Goal: Contribute content: Add original content to the website for others to see

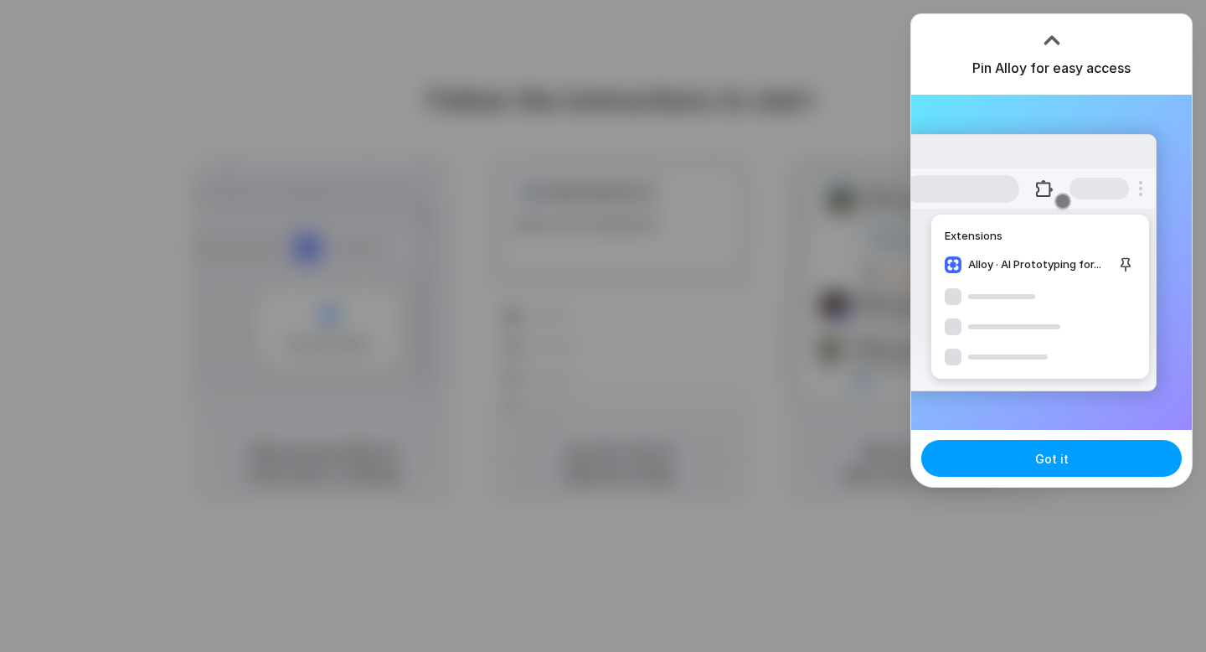
click at [1055, 449] on button "Got it" at bounding box center [1051, 458] width 261 height 37
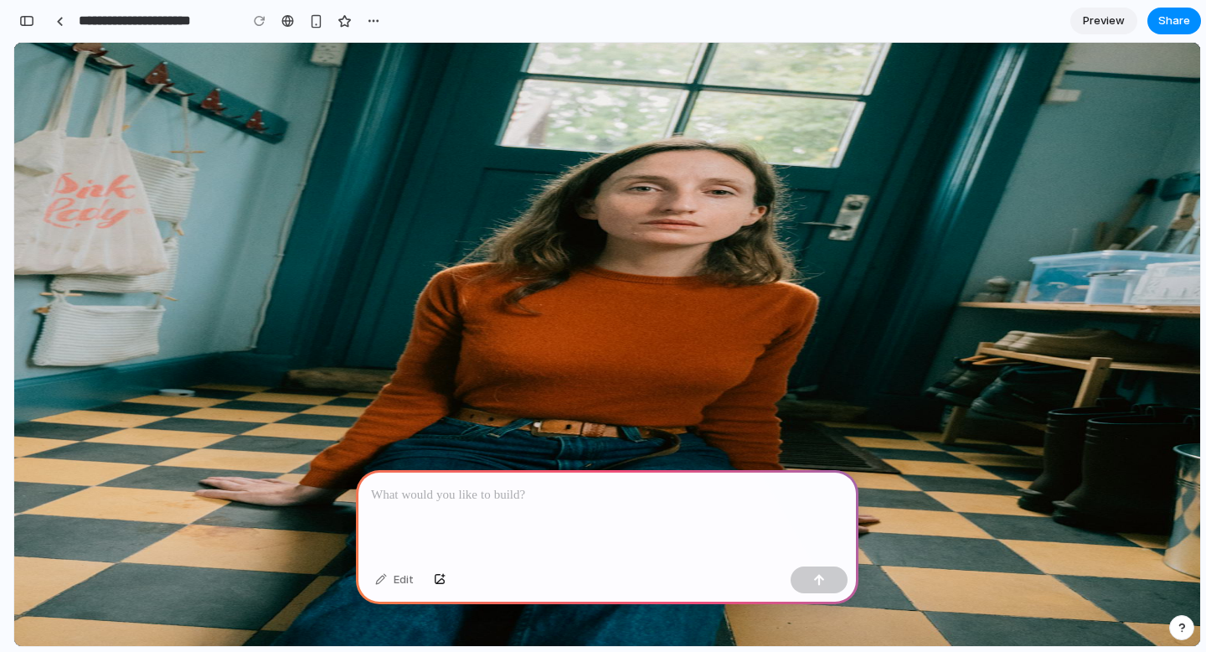
click at [508, 499] on p at bounding box center [607, 495] width 472 height 20
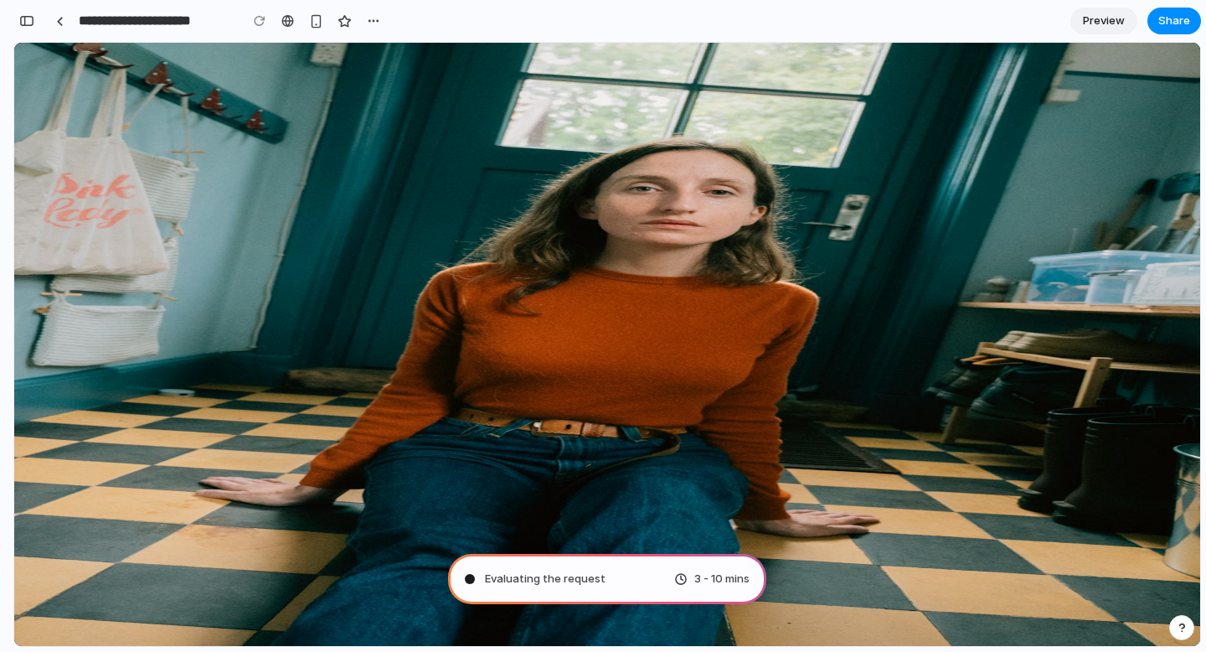
type input "**********"
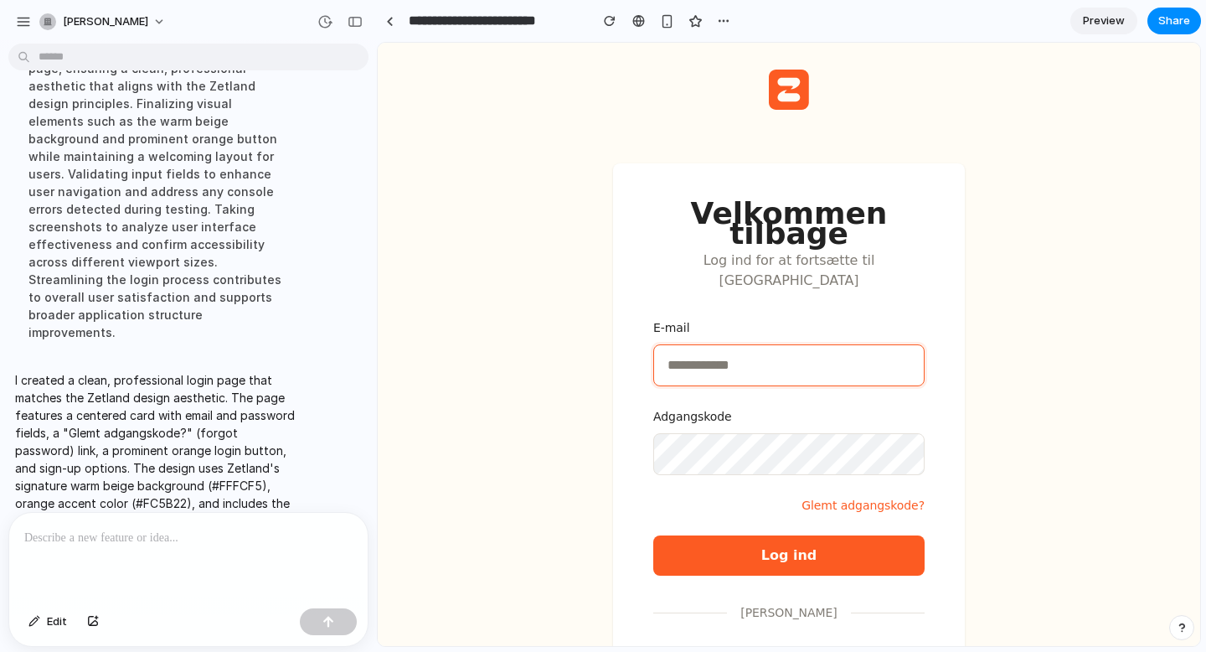
click at [173, 539] on p at bounding box center [188, 538] width 328 height 20
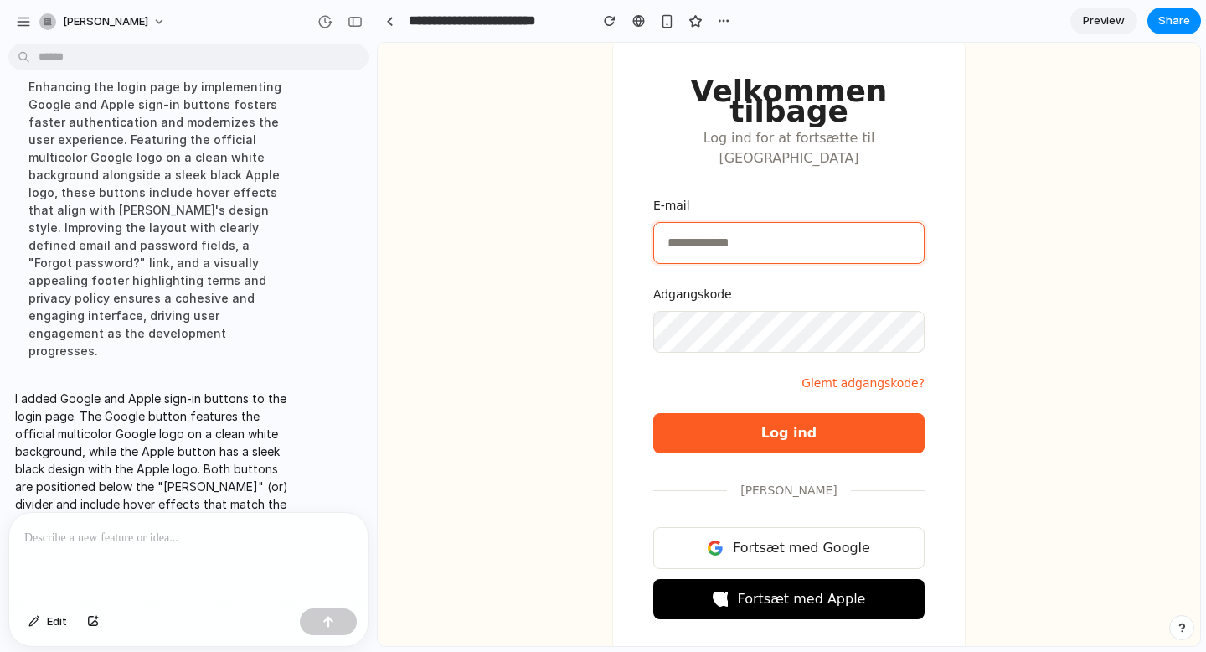
scroll to position [115, 0]
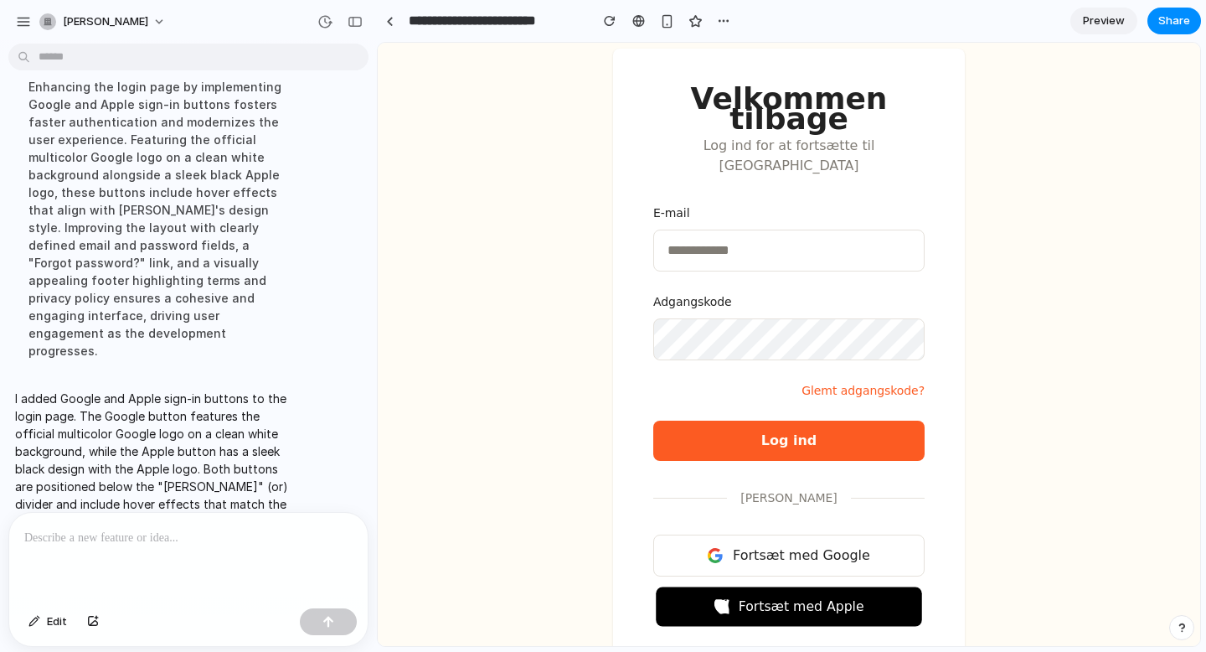
click at [783, 596] on span "Fortsæt med Apple" at bounding box center [802, 606] width 126 height 20
click at [782, 545] on span "Fortsæt med Google" at bounding box center [801, 555] width 135 height 20
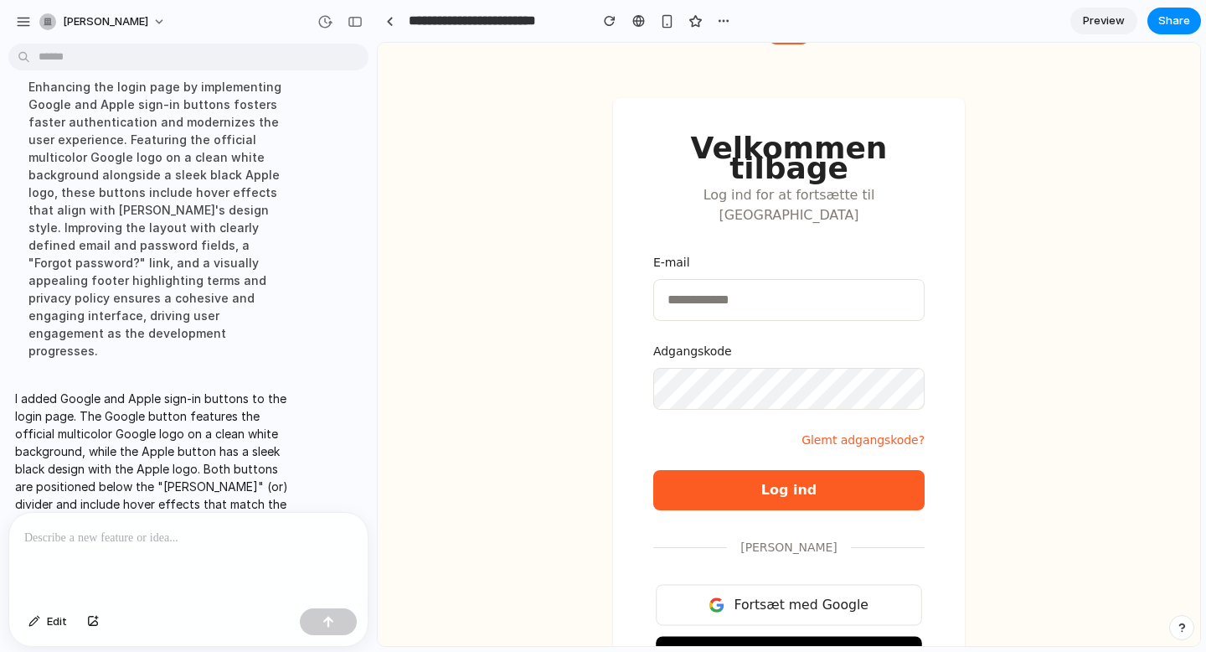
scroll to position [60, 0]
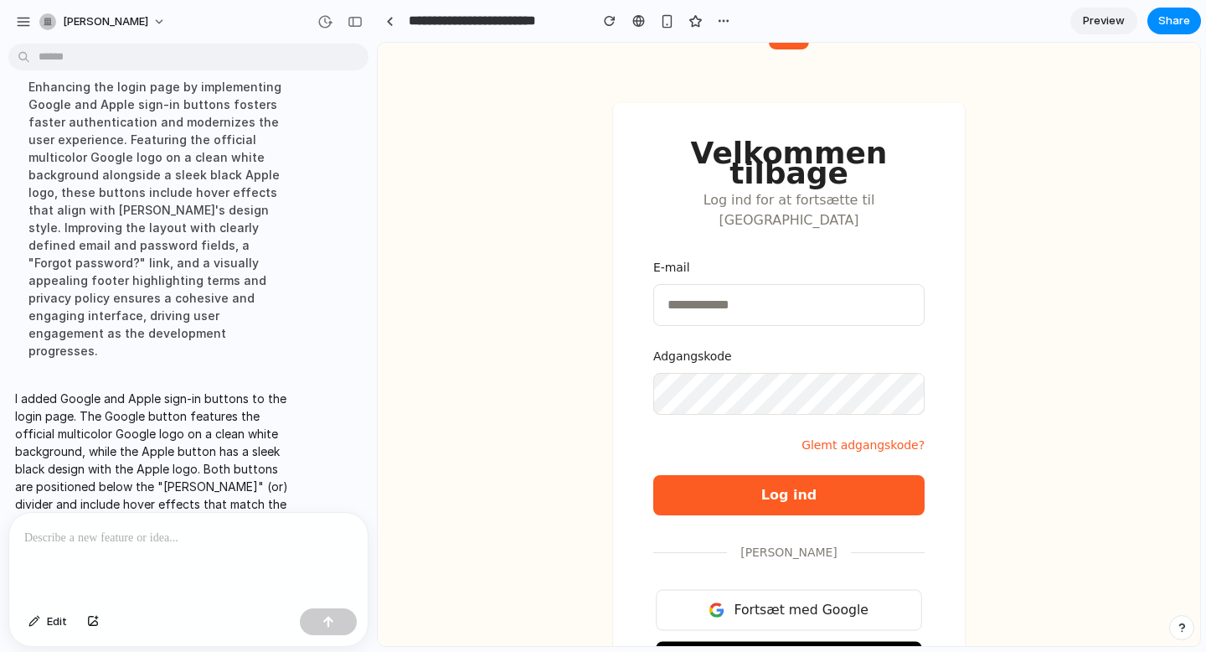
click at [166, 563] on div at bounding box center [188, 557] width 359 height 89
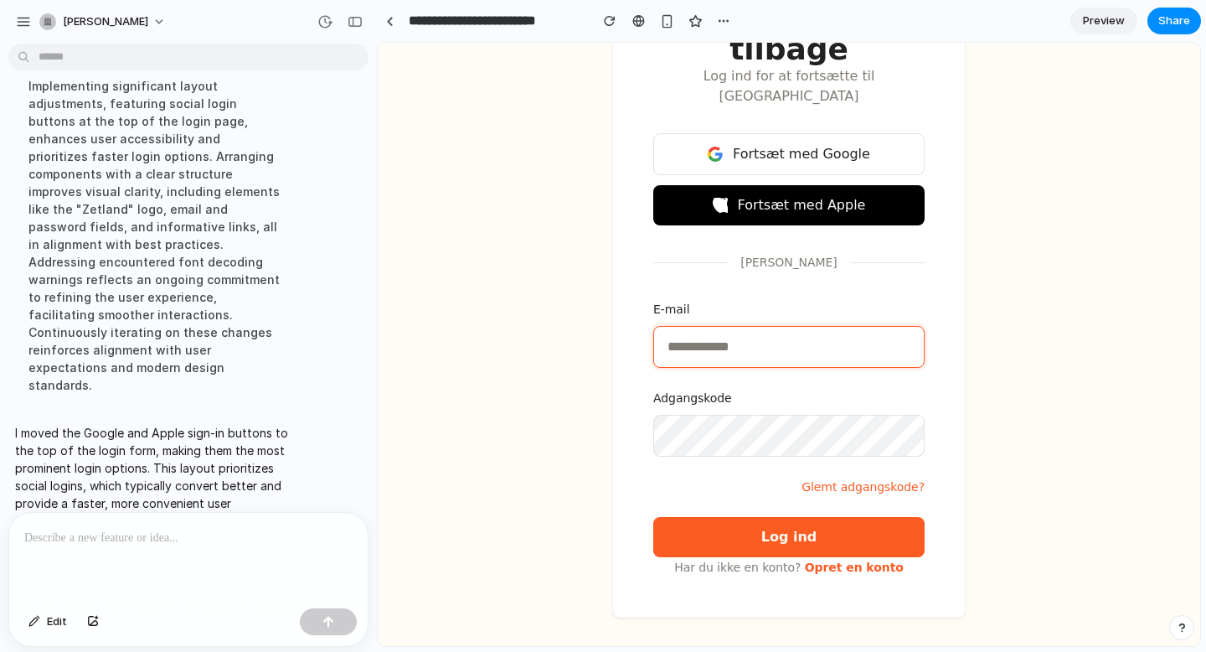
scroll to position [190, 0]
